Goal: Task Accomplishment & Management: Use online tool/utility

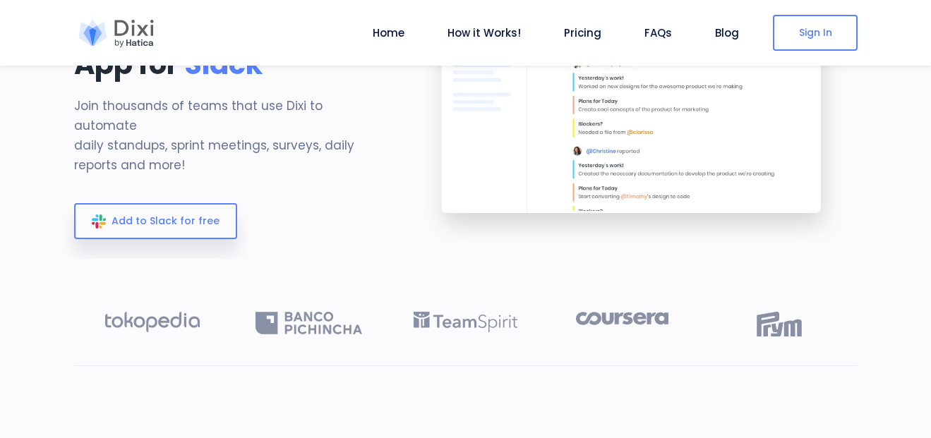
scroll to position [141, 0]
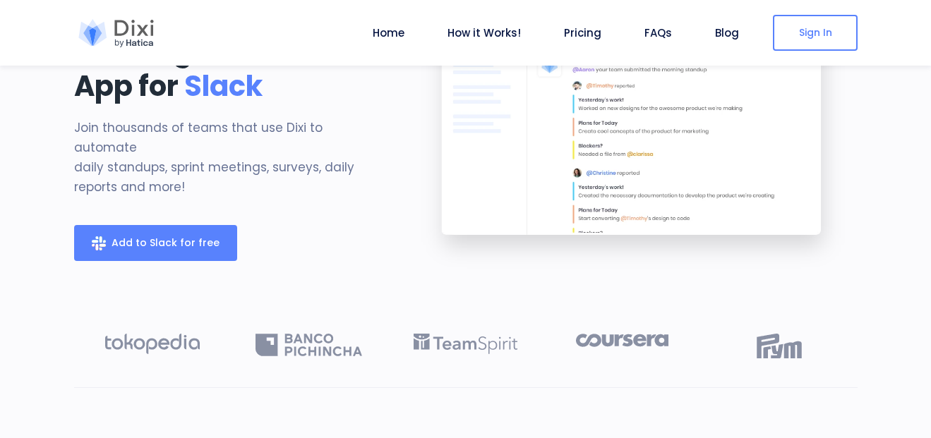
click at [205, 236] on span "Add to Slack for free" at bounding box center [166, 243] width 108 height 14
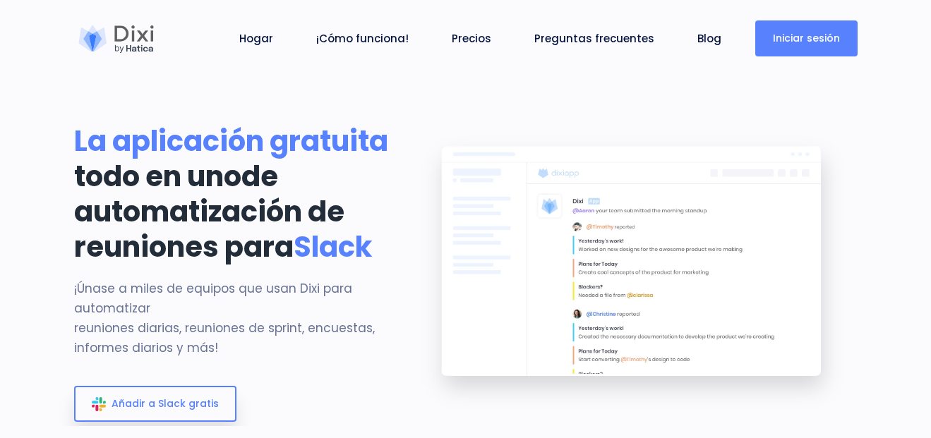
click at [783, 37] on font "Iniciar sesión" at bounding box center [806, 38] width 67 height 14
click at [791, 40] on font "Iniciar sesión" at bounding box center [806, 38] width 67 height 14
